Goal: Task Accomplishment & Management: Manage account settings

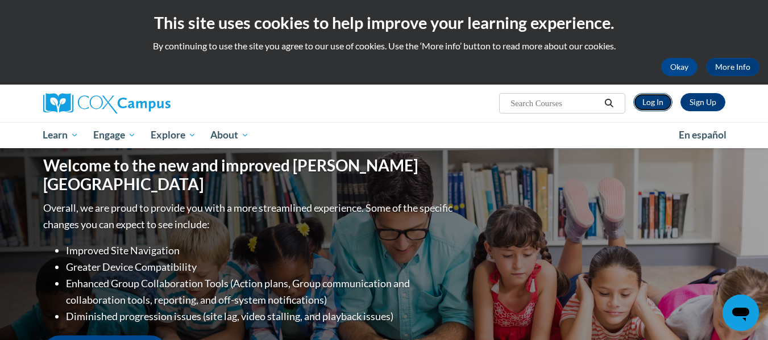
click at [654, 106] on link "Log In" at bounding box center [652, 102] width 39 height 18
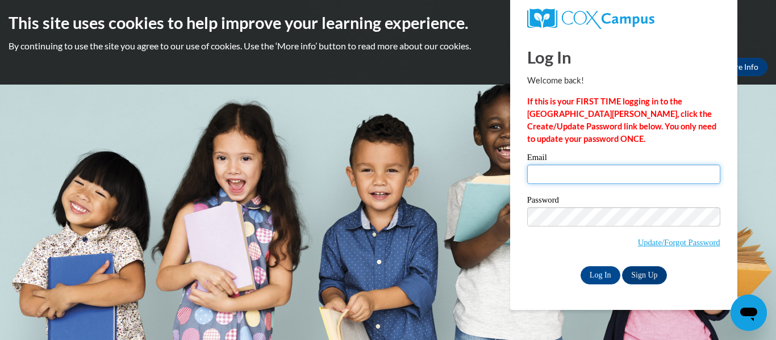
click at [558, 176] on input "Email" at bounding box center [623, 174] width 193 height 19
type input "[EMAIL_ADDRESS][DOMAIN_NAME]"
click at [581, 267] on input "Log In" at bounding box center [601, 276] width 40 height 18
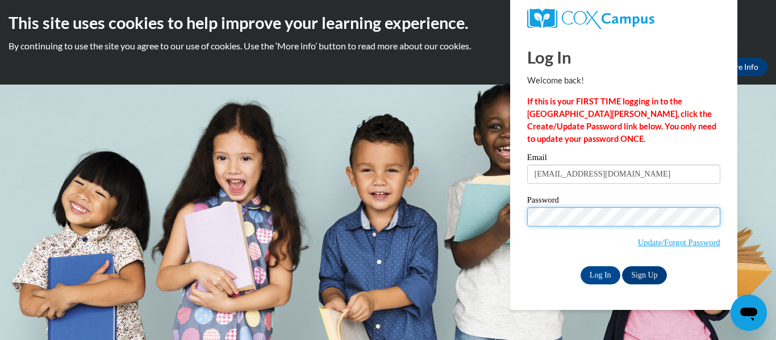
click at [581, 267] on input "Log In" at bounding box center [601, 276] width 40 height 18
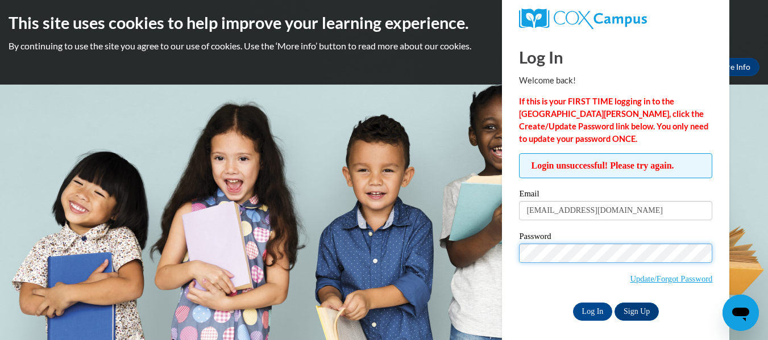
click at [573, 303] on input "Log In" at bounding box center [593, 312] width 40 height 18
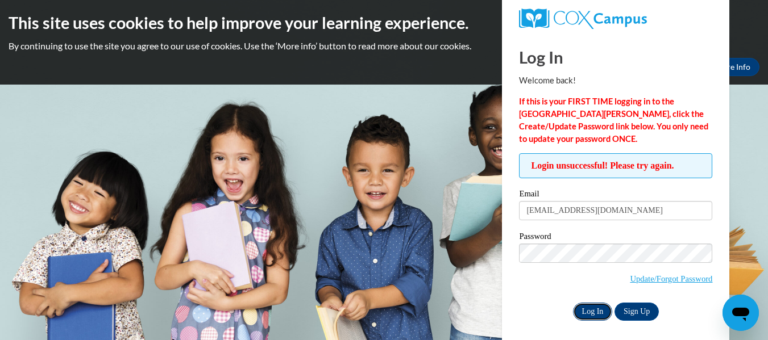
click at [600, 310] on input "Log In" at bounding box center [593, 312] width 40 height 18
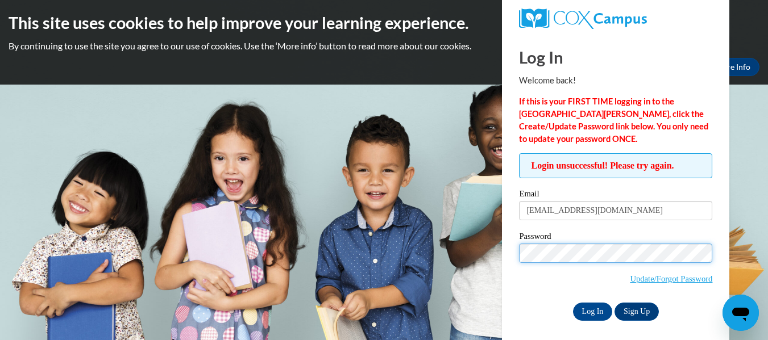
click at [573, 303] on input "Log In" at bounding box center [593, 312] width 40 height 18
click at [749, 178] on body "This site uses cookies to help improve your learning experience. By continuing …" at bounding box center [384, 170] width 768 height 340
click at [573, 303] on input "Log In" at bounding box center [593, 312] width 40 height 18
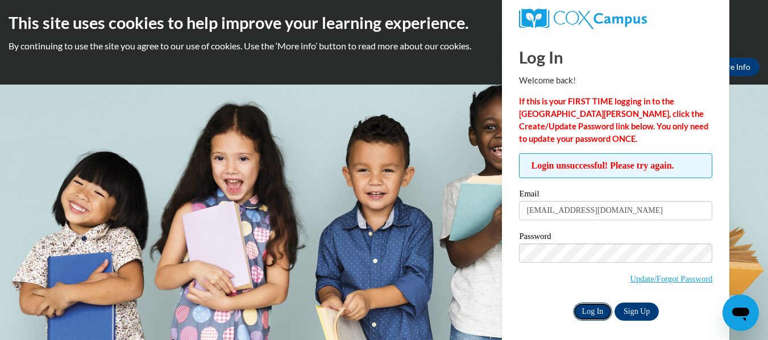
click at [582, 309] on input "Log In" at bounding box center [593, 312] width 40 height 18
